Goal: Obtain resource: Obtain resource

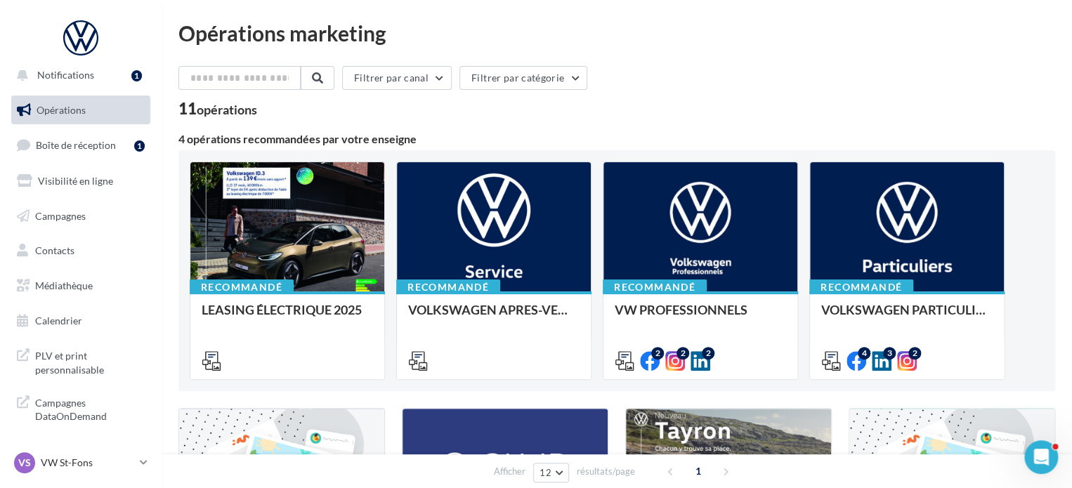
scroll to position [12, 0]
click at [91, 279] on span "Médiathèque" at bounding box center [64, 283] width 58 height 12
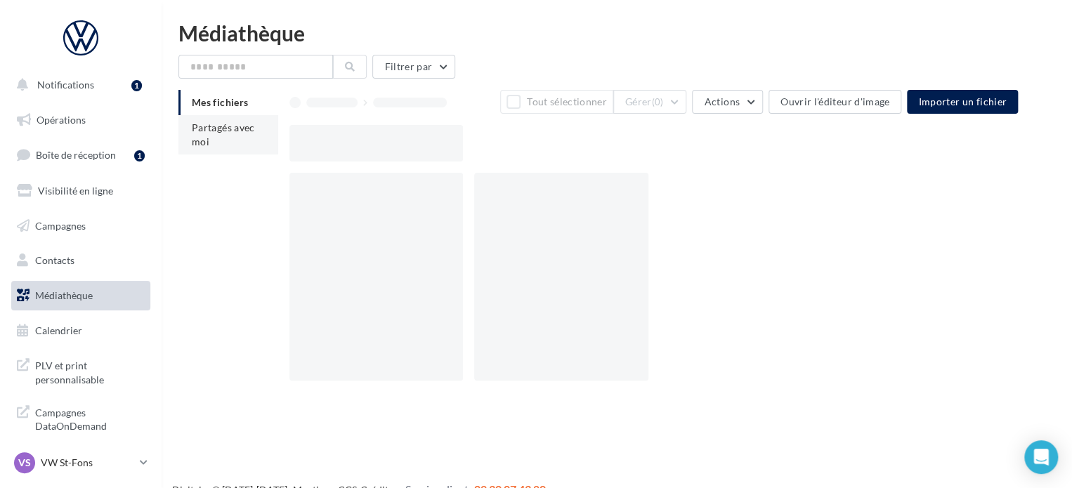
click at [222, 133] on span "Partagés avec moi" at bounding box center [223, 135] width 63 height 26
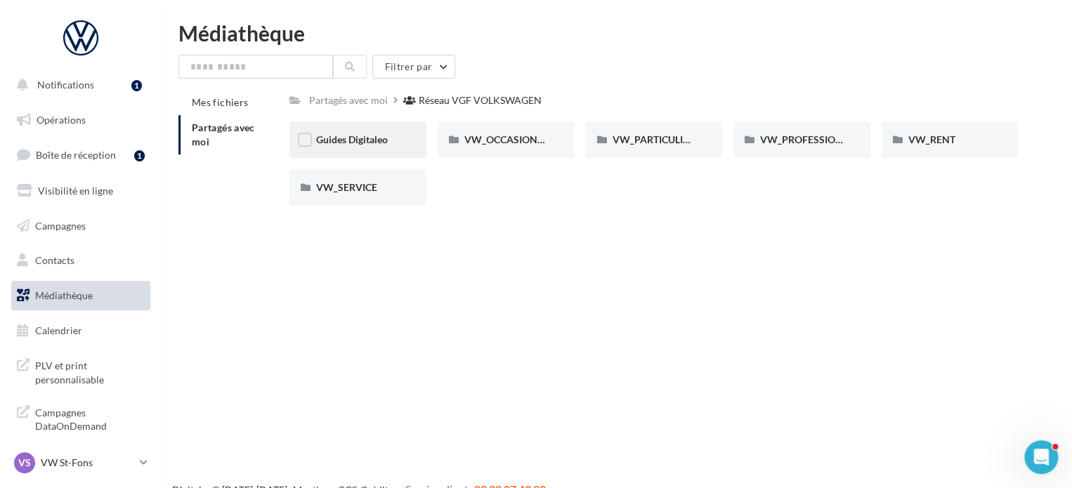
drag, startPoint x: 393, startPoint y: 137, endPoint x: 374, endPoint y: 137, distance: 19.0
click at [374, 137] on span "Guides Digitaleo" at bounding box center [352, 139] width 72 height 12
click at [641, 145] on span "VW_PARTICULIERS" at bounding box center [656, 139] width 88 height 12
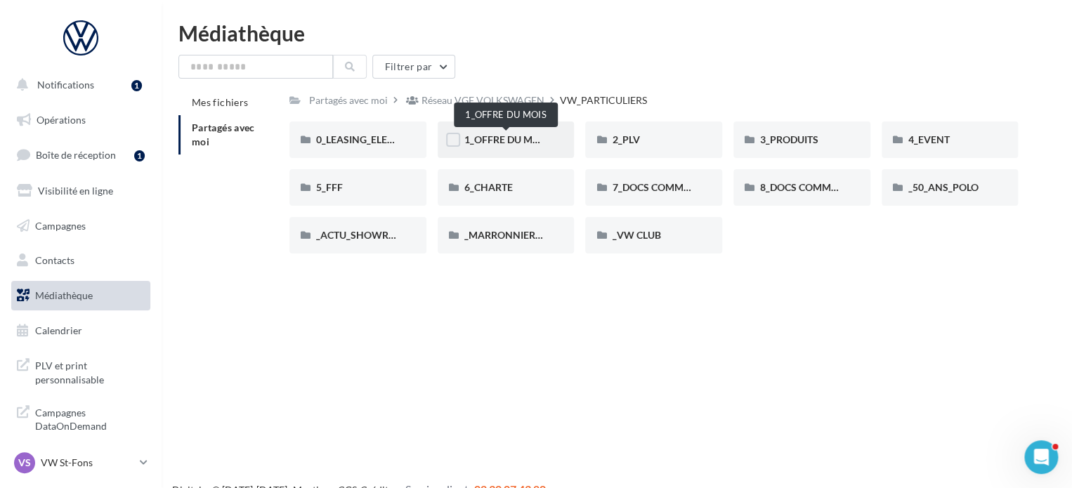
click at [521, 142] on span "1_OFFRE DU MOIS" at bounding box center [506, 139] width 84 height 12
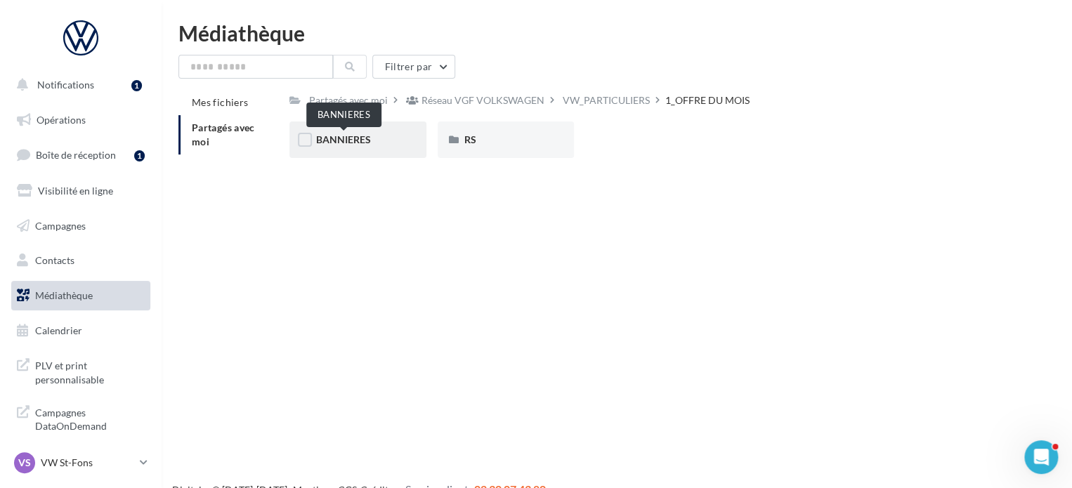
click at [354, 135] on span "BANNIERES" at bounding box center [343, 139] width 55 height 12
